Goal: Task Accomplishment & Management: Complete application form

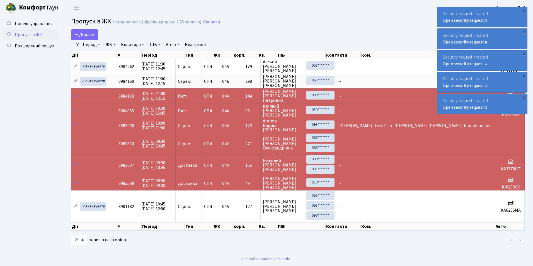
select select "25"
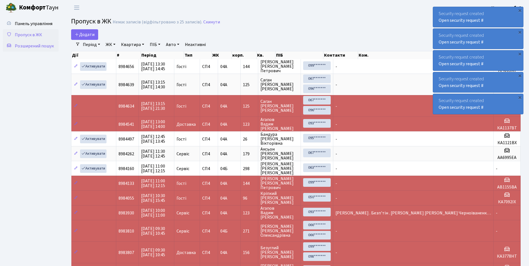
click at [29, 46] on span "Розширений пошук" at bounding box center [34, 46] width 39 height 6
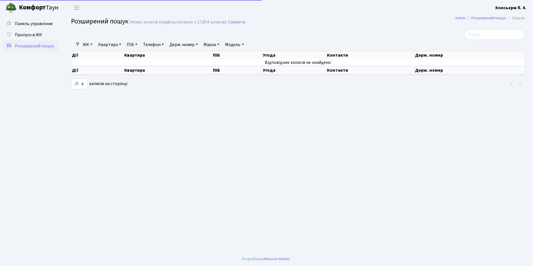
select select "25"
click at [477, 35] on input "search" at bounding box center [494, 34] width 60 height 11
type input "5297"
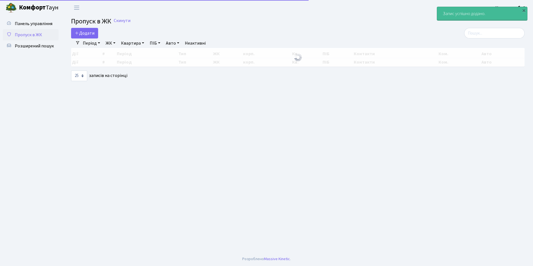
select select "25"
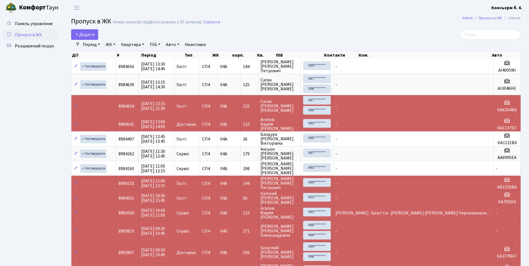
click at [179, 43] on link "Авто" at bounding box center [173, 44] width 18 height 9
type input "5297"
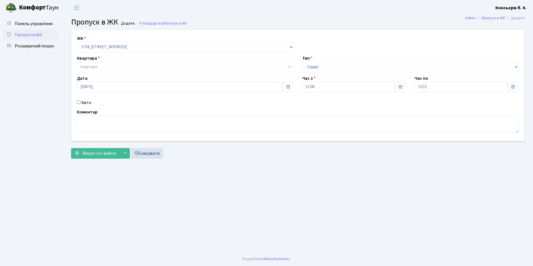
select select "325"
select select "18"
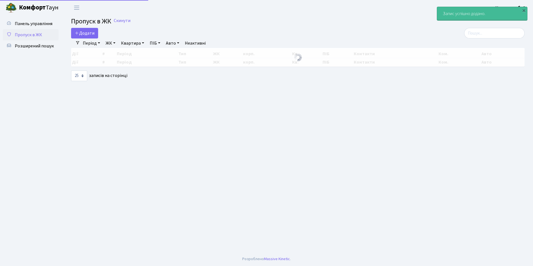
select select "25"
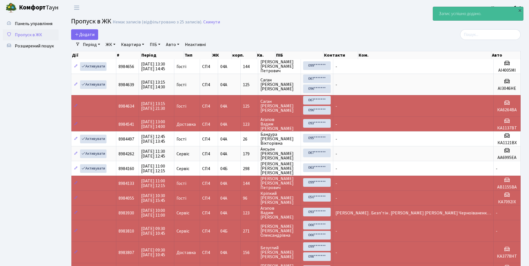
click at [36, 102] on ul "Панель управління Пропуск в ЖК Розширений пошук" at bounding box center [31, 174] width 56 height 312
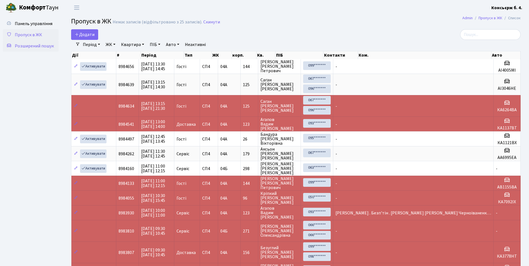
click at [28, 46] on span "Розширений пошук" at bounding box center [34, 46] width 39 height 6
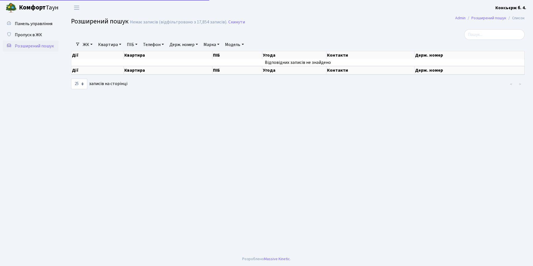
select select "25"
click at [482, 35] on input "search" at bounding box center [494, 34] width 60 height 11
type input "5297"
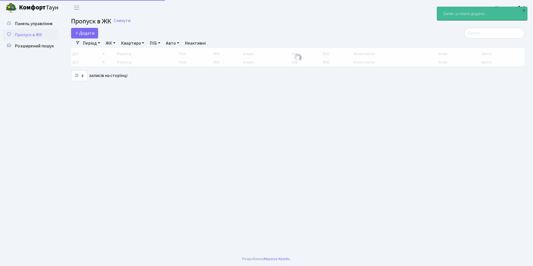
select select "25"
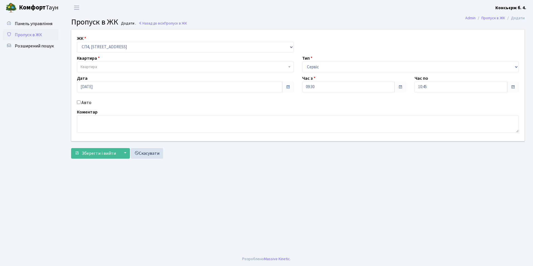
select select "325"
select select "18"
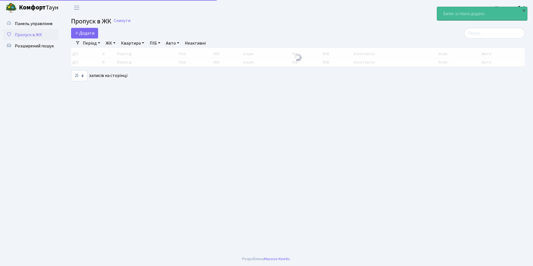
select select "25"
